Goal: Navigation & Orientation: Find specific page/section

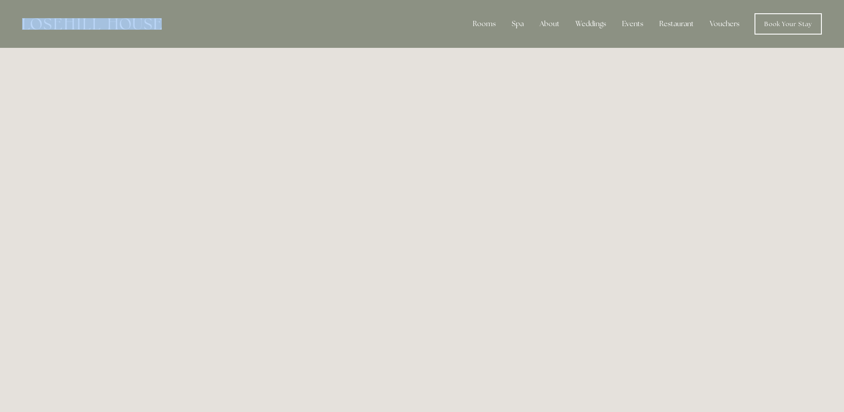
drag, startPoint x: 166, startPoint y: 23, endPoint x: 70, endPoint y: 24, distance: 95.3
click at [70, 24] on div "Rooms Rooms Your Stay Book a stay Offers Spa About" at bounding box center [422, 24] width 826 height 48
click at [730, 24] on link "Vouchers" at bounding box center [725, 24] width 44 height 18
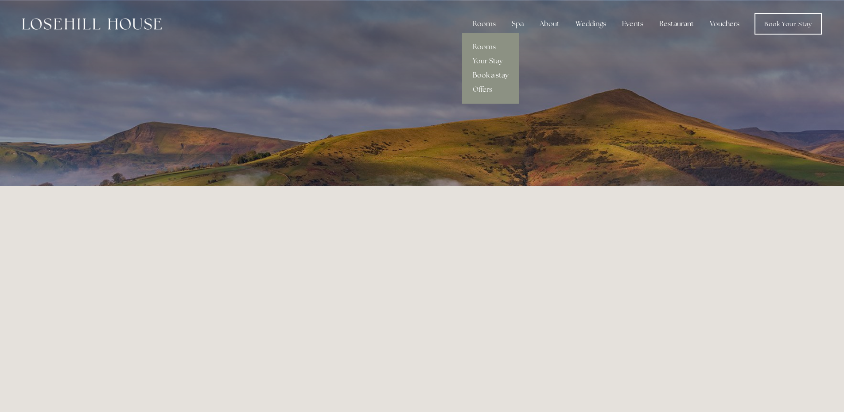
click at [497, 76] on link "Book a stay" at bounding box center [490, 75] width 57 height 14
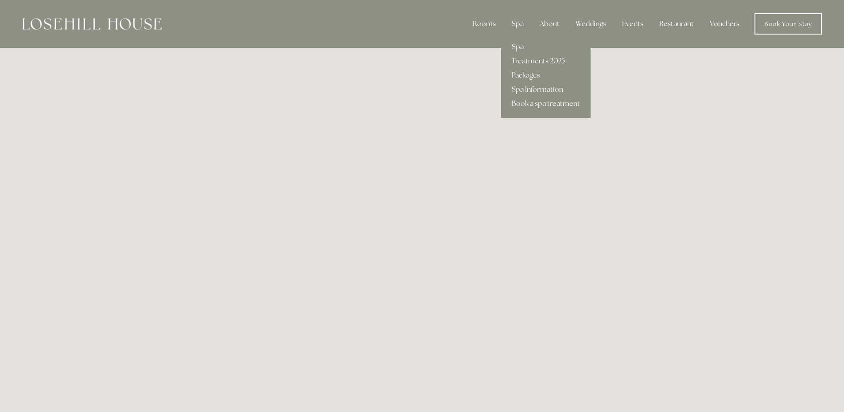
click at [534, 60] on link "Treatments 2025" at bounding box center [546, 61] width 90 height 14
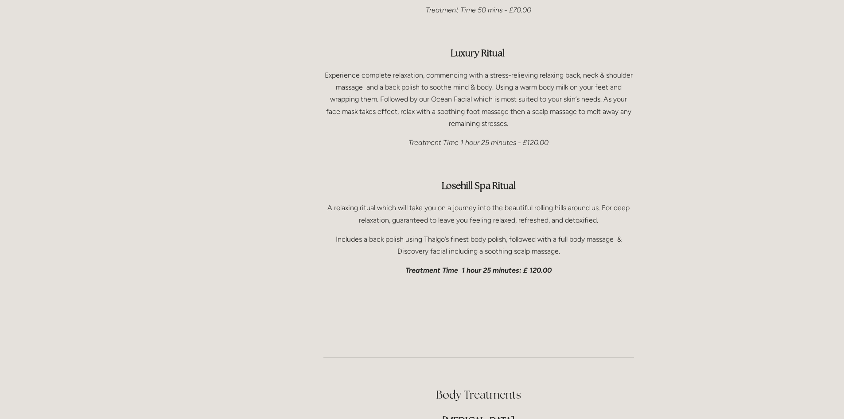
scroll to position [1241, 0]
